Goal: Information Seeking & Learning: Learn about a topic

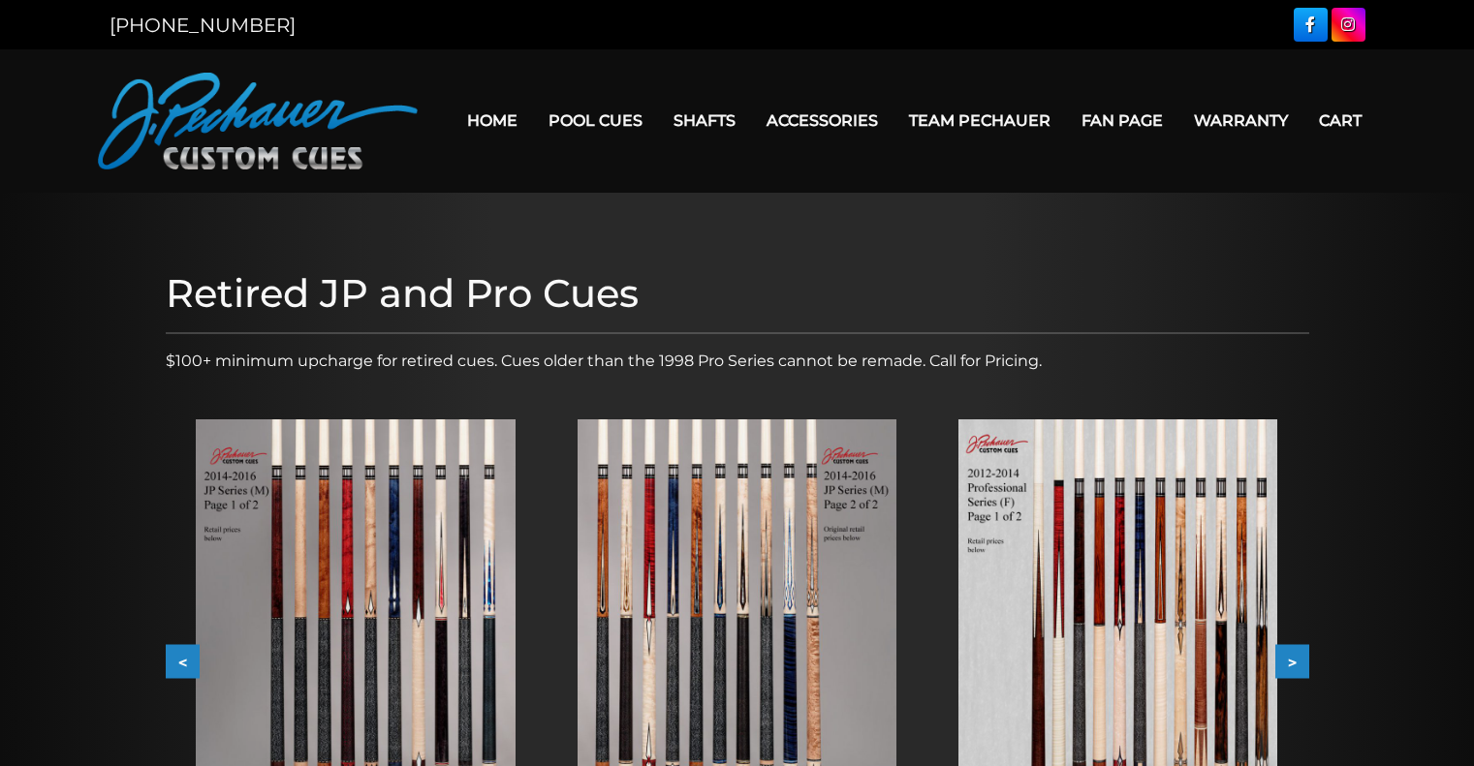
scroll to position [403, 0]
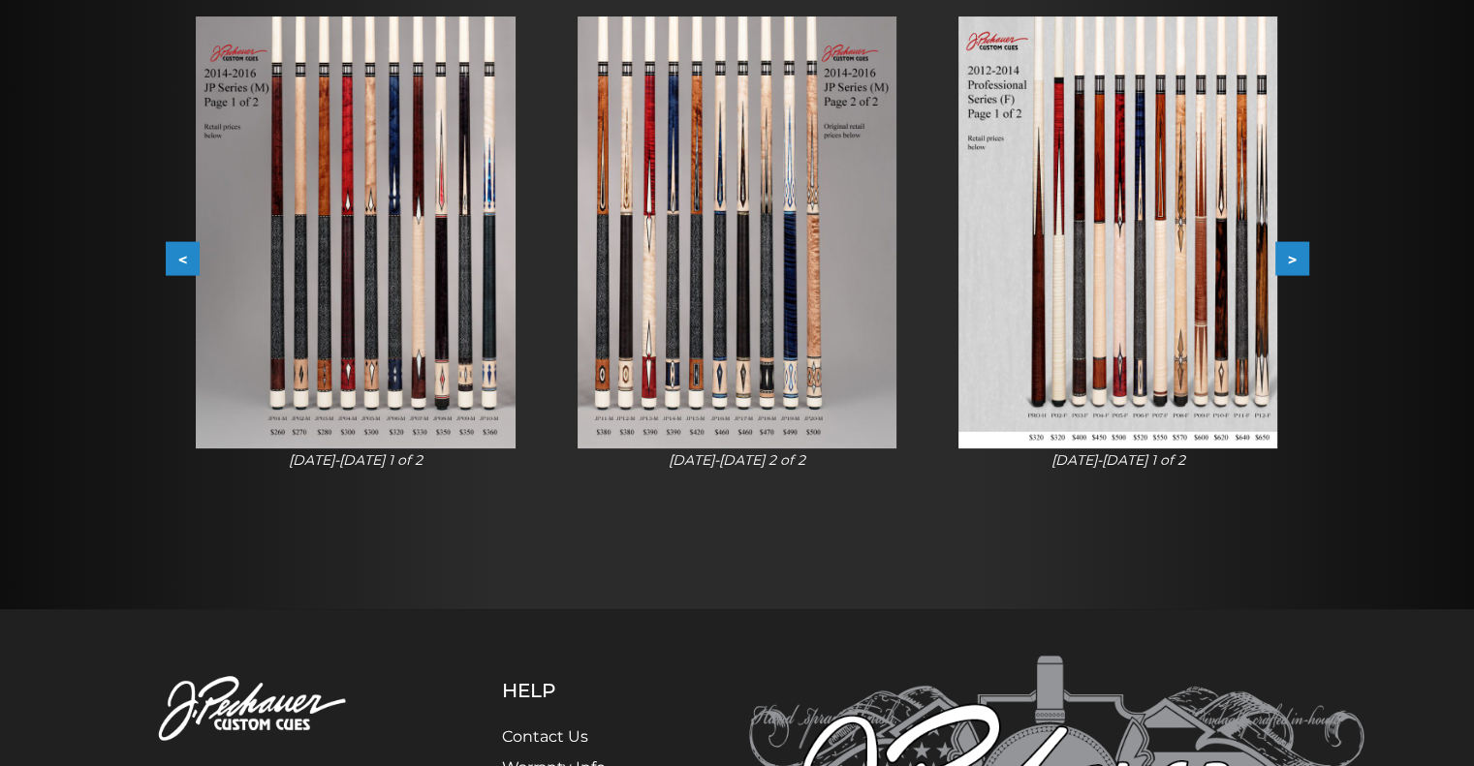
click at [140, 269] on div at bounding box center [737, 200] width 1474 height 820
click at [179, 265] on button "<" at bounding box center [183, 259] width 34 height 34
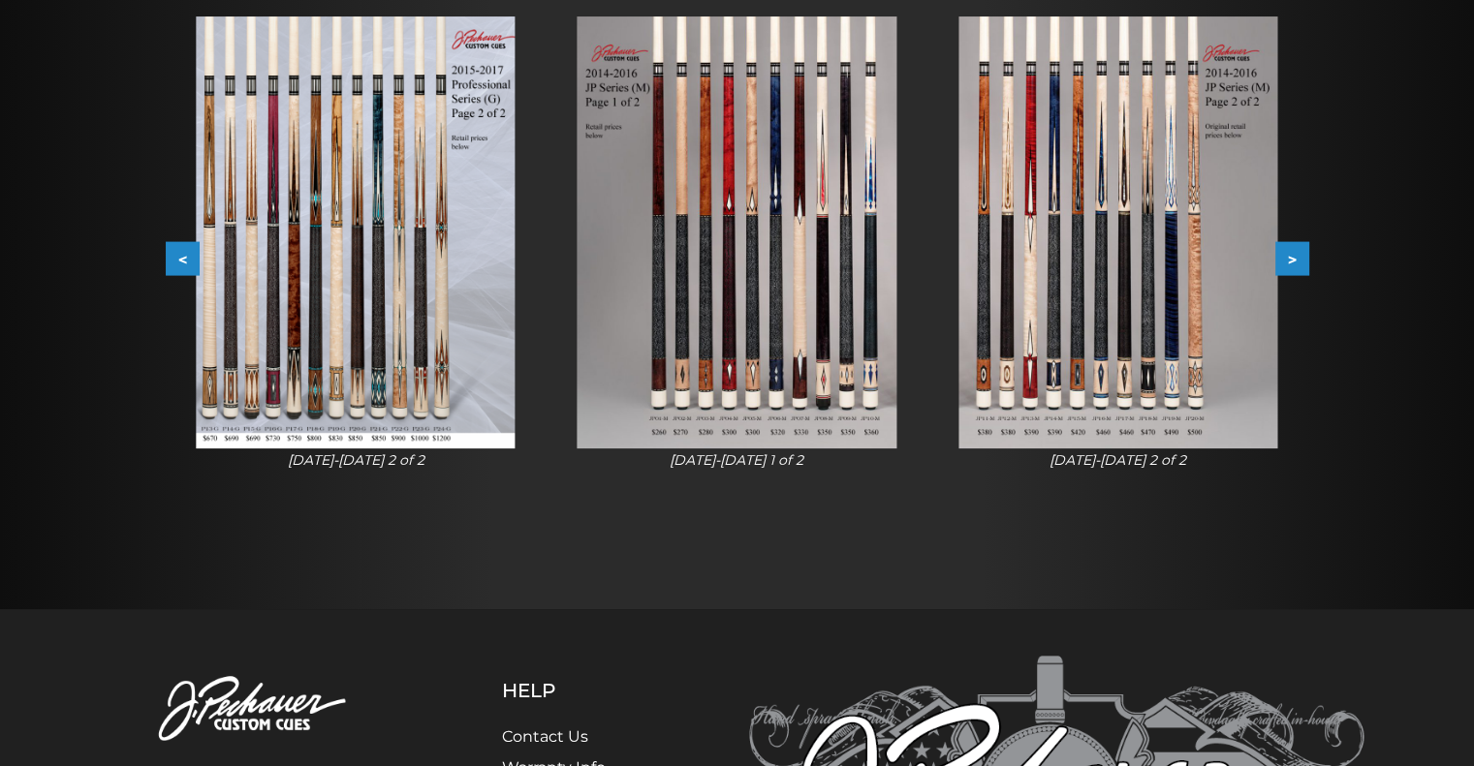
click at [182, 258] on button "<" at bounding box center [183, 259] width 34 height 34
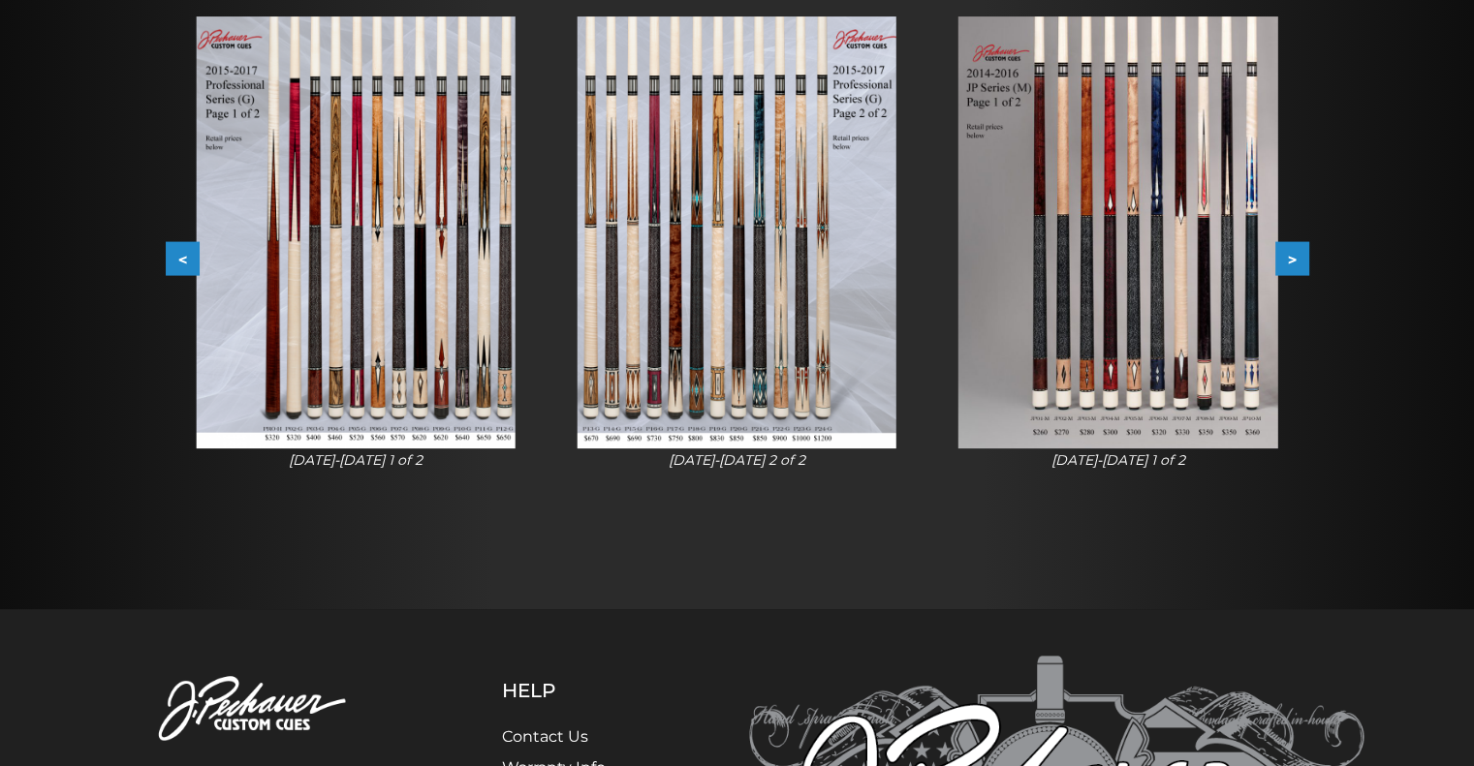
click at [180, 258] on button "<" at bounding box center [183, 259] width 34 height 34
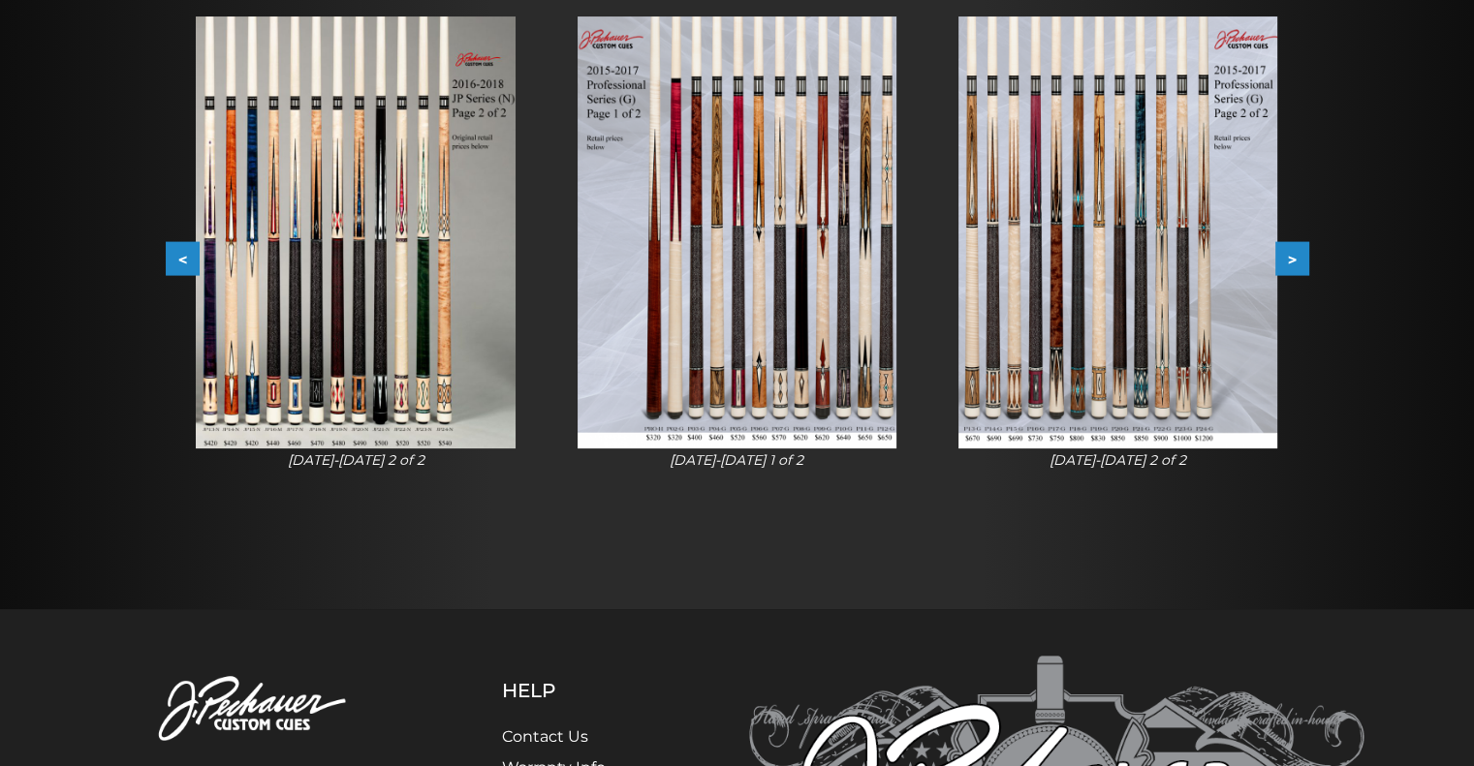
click at [167, 260] on button "<" at bounding box center [183, 259] width 34 height 34
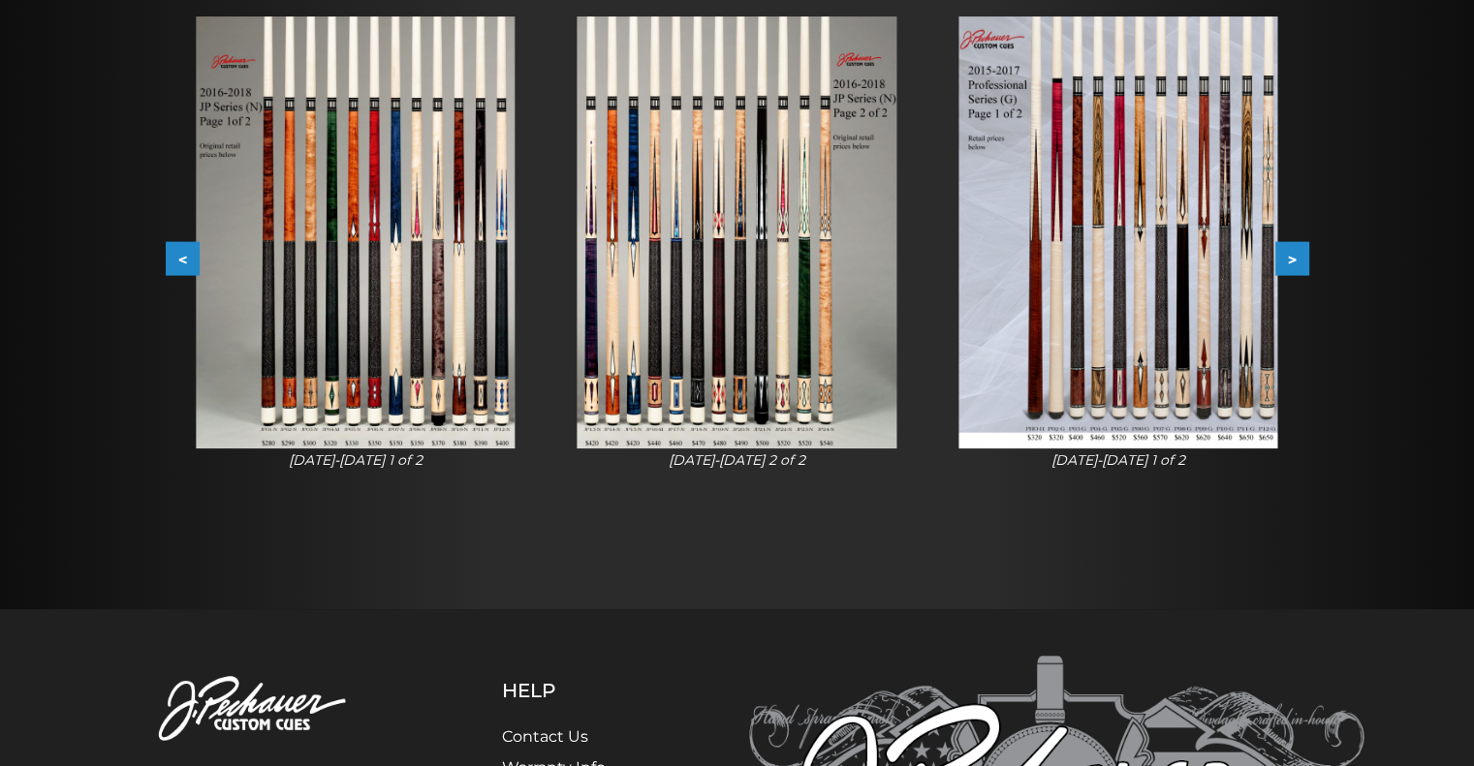
click at [159, 249] on div "Retired JP and Pro Cues $100+ minimum upcharge for retired cues. Cues older tha…" at bounding box center [737, 200] width 1163 height 684
click at [182, 261] on button "<" at bounding box center [183, 259] width 34 height 34
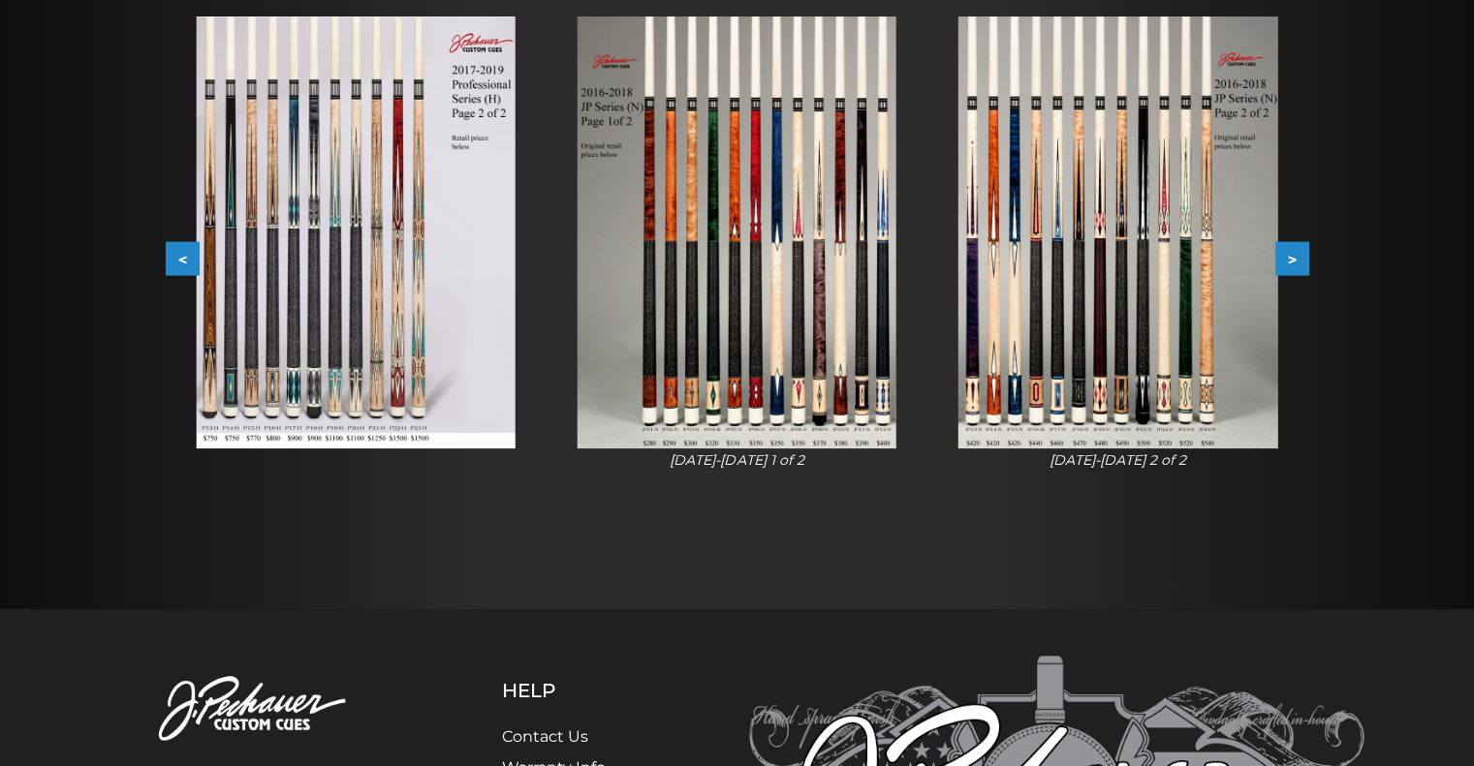
click at [182, 259] on button "<" at bounding box center [183, 259] width 34 height 34
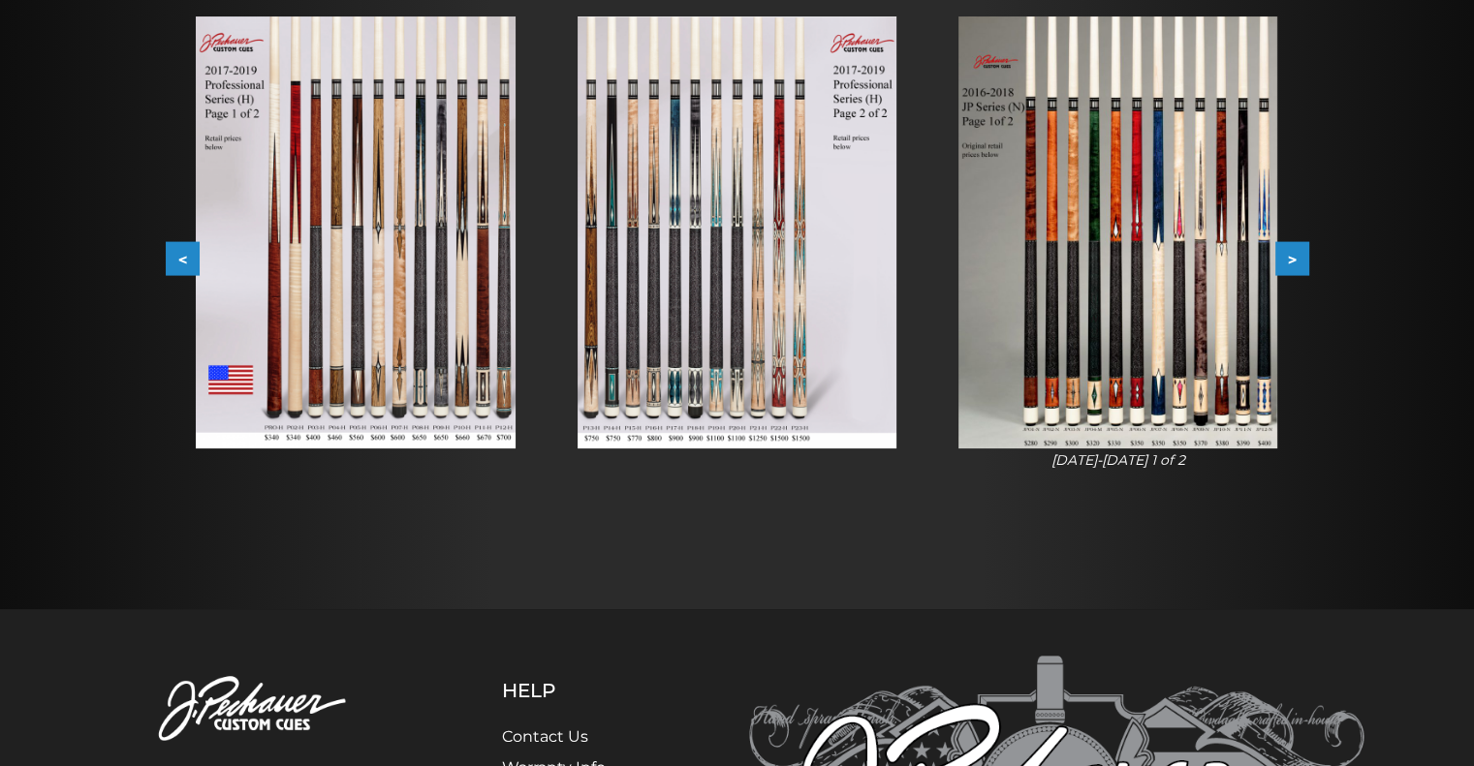
click at [180, 261] on button "<" at bounding box center [183, 259] width 34 height 34
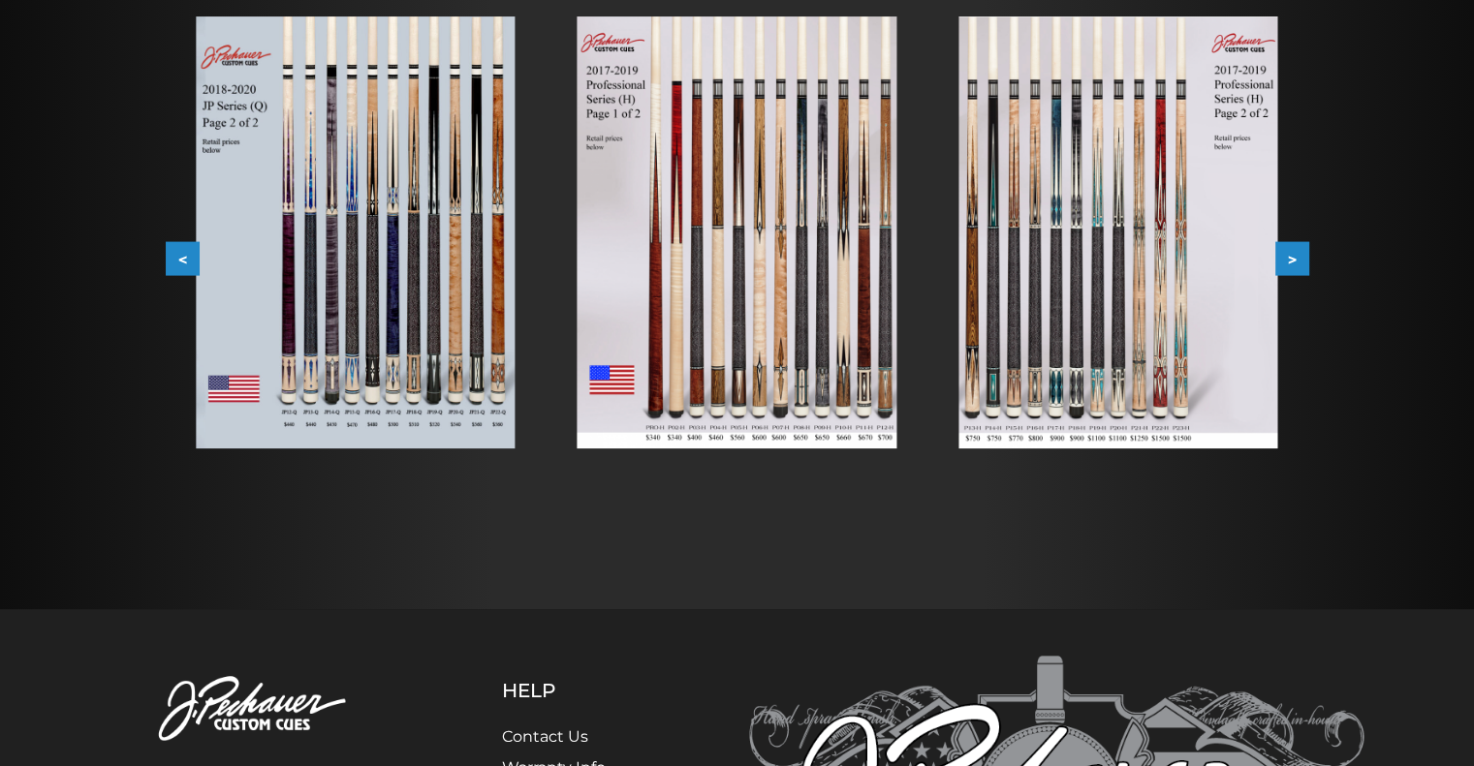
click at [182, 255] on button "<" at bounding box center [183, 259] width 34 height 34
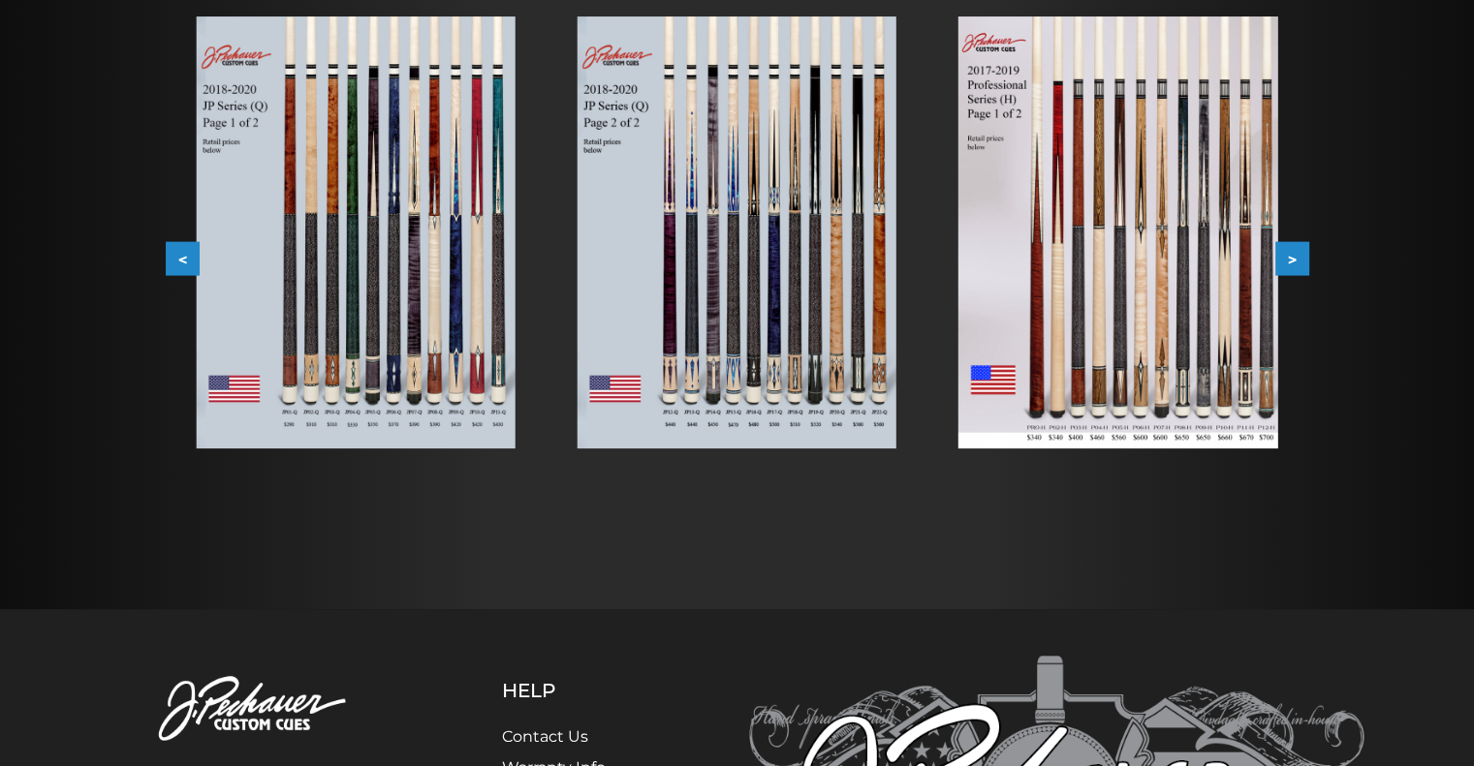
click at [184, 271] on button "<" at bounding box center [183, 259] width 34 height 34
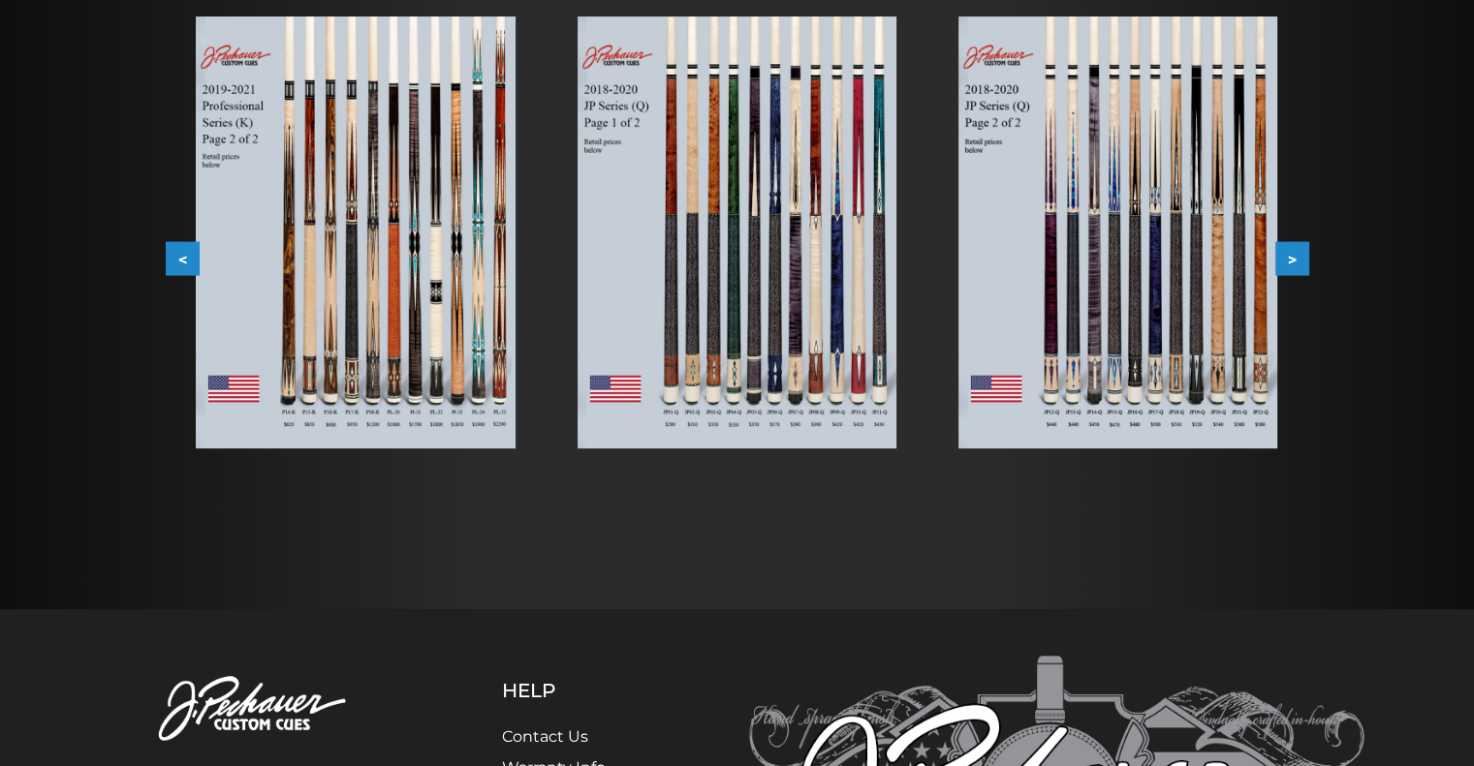
click at [181, 266] on button "<" at bounding box center [183, 259] width 34 height 34
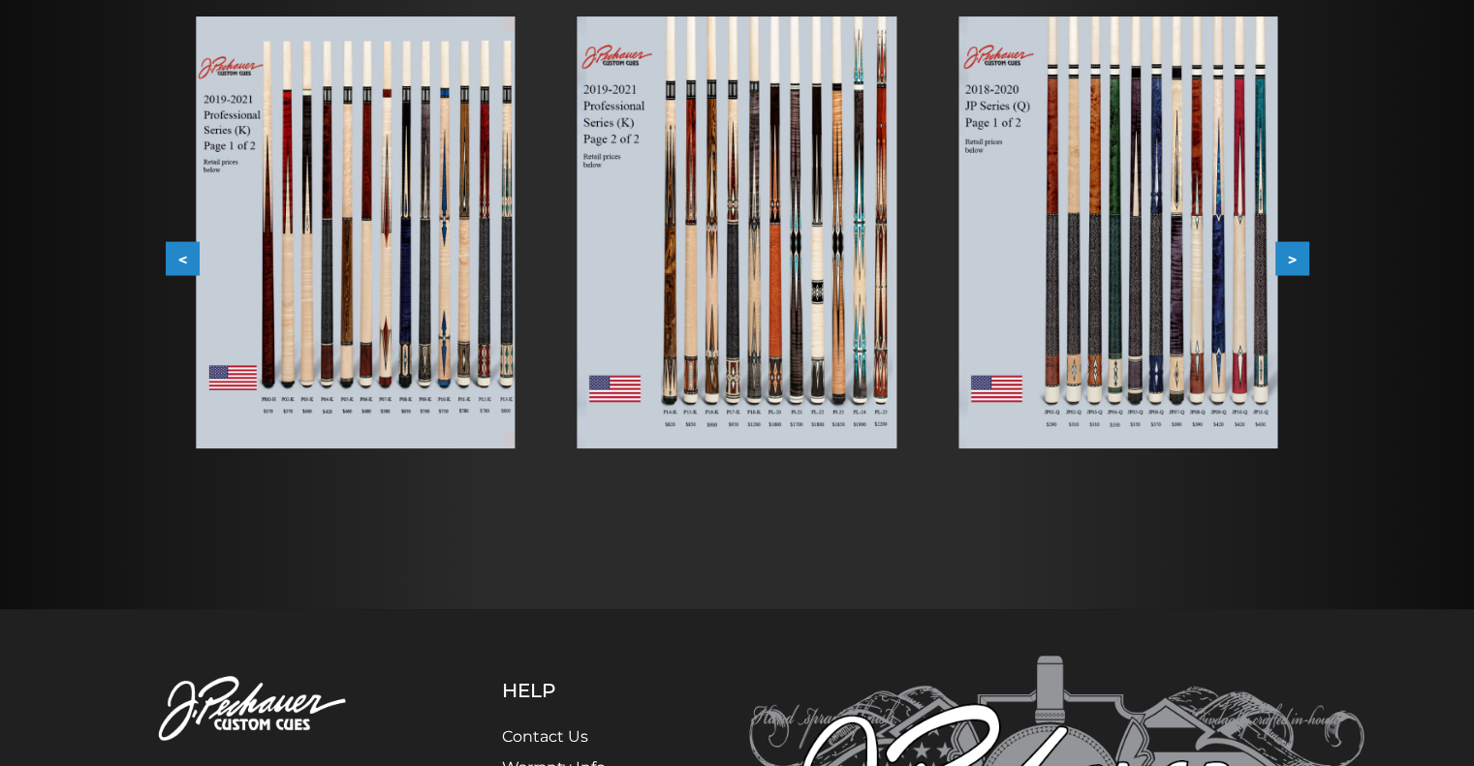
click at [181, 267] on button "<" at bounding box center [183, 259] width 34 height 34
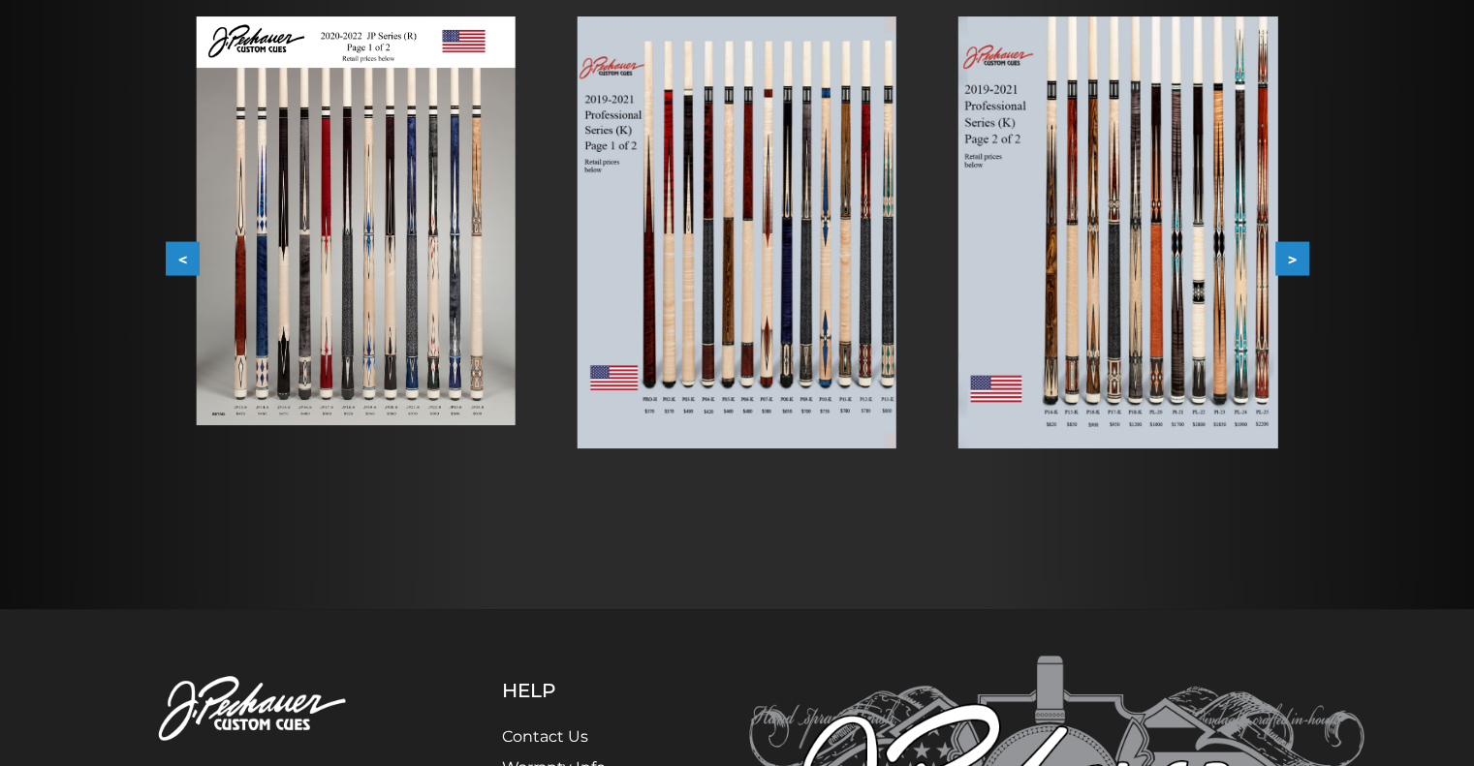
click at [182, 261] on button "<" at bounding box center [183, 259] width 34 height 34
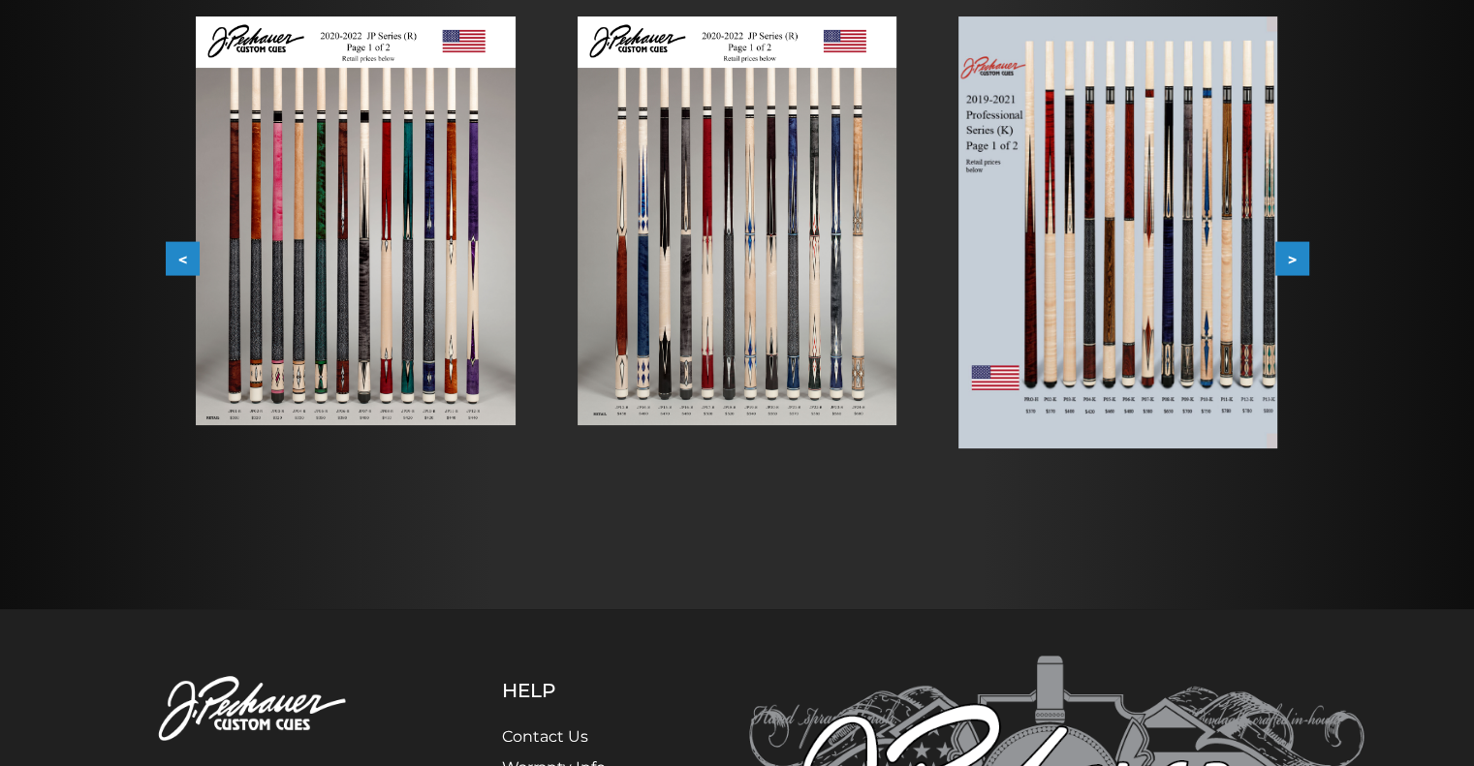
click at [184, 252] on button "<" at bounding box center [183, 259] width 34 height 34
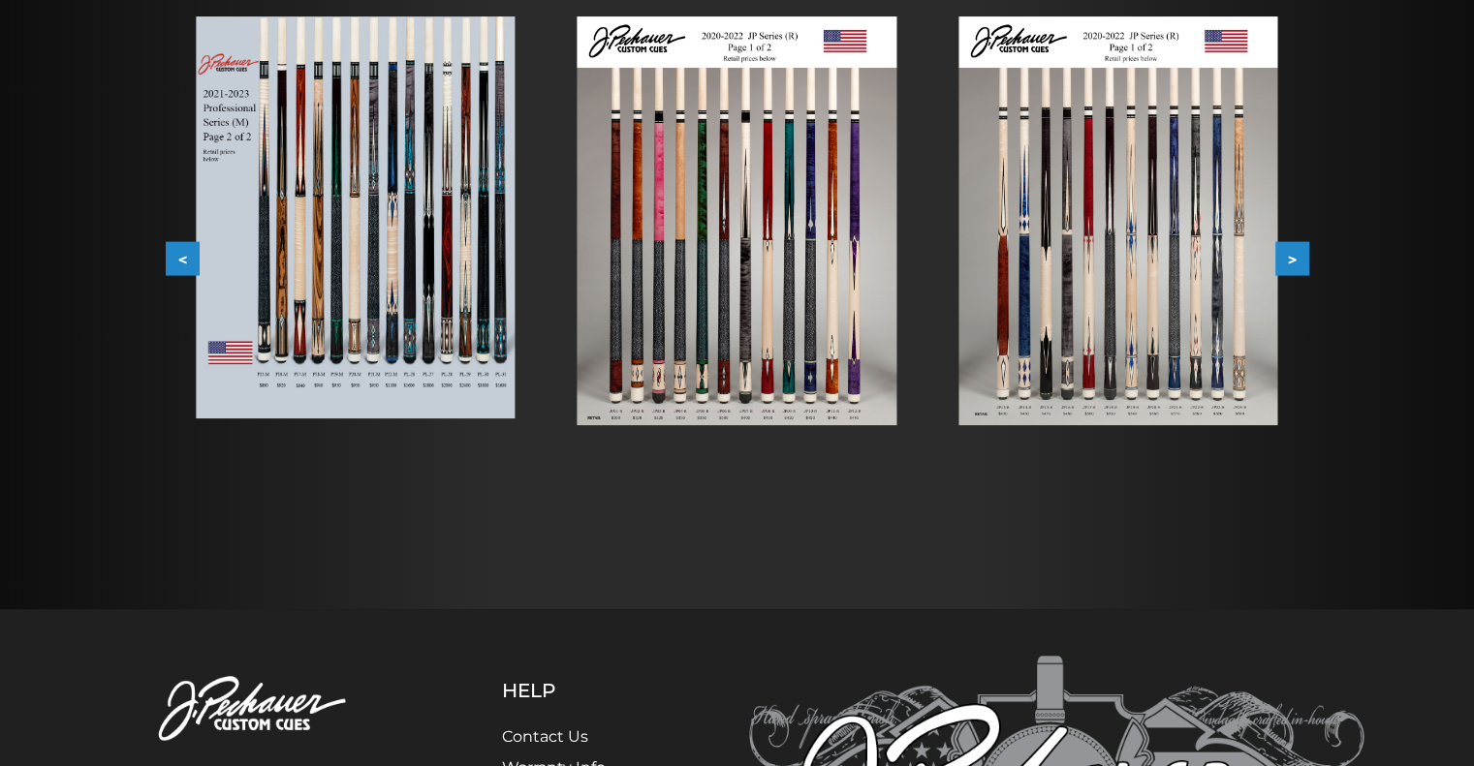
click at [178, 269] on button "<" at bounding box center [183, 259] width 34 height 34
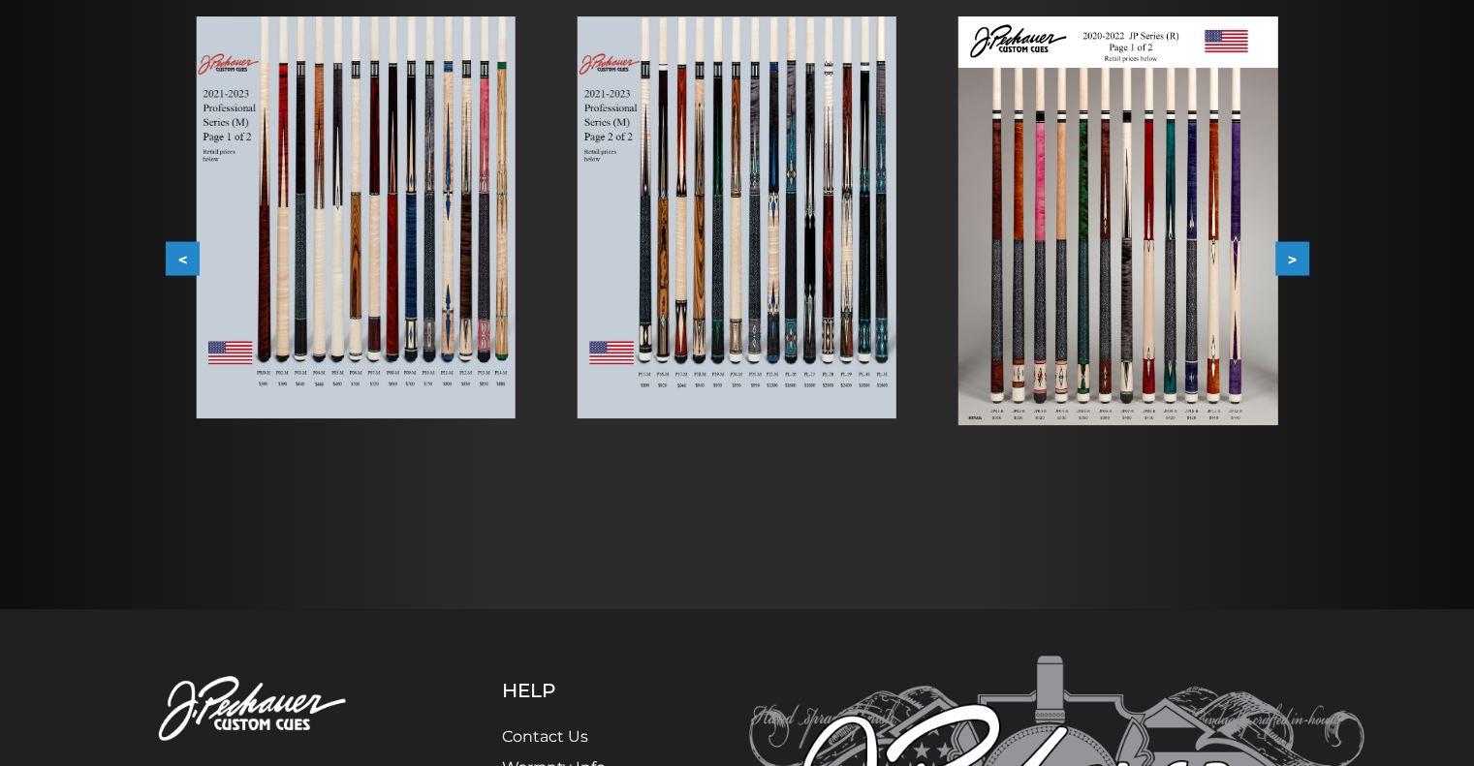
click at [177, 256] on button "<" at bounding box center [183, 259] width 34 height 34
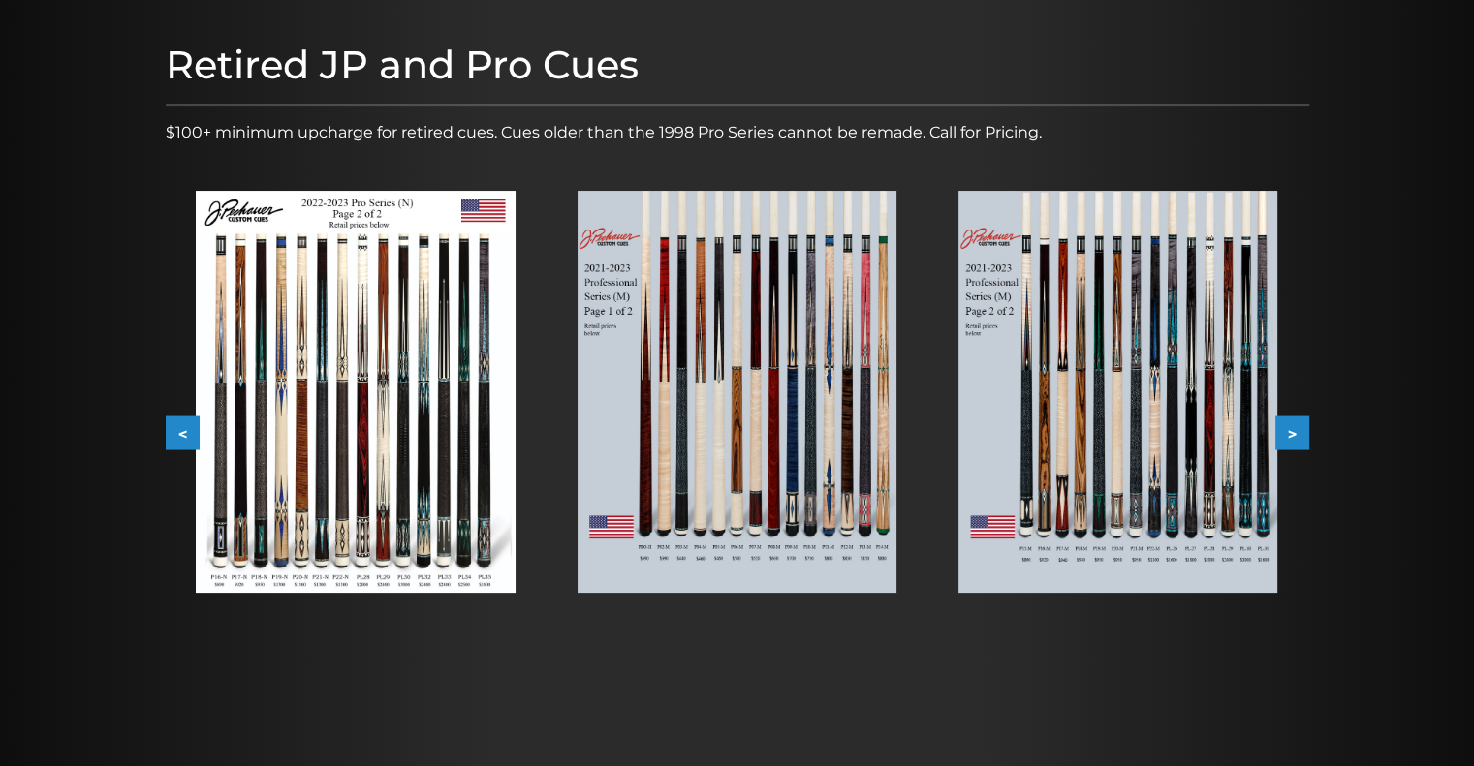
scroll to position [229, 0]
